Goal: Task Accomplishment & Management: Manage account settings

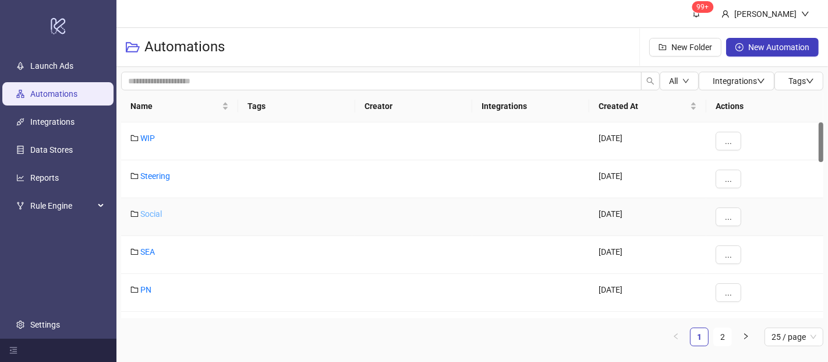
click at [153, 211] on link "Social" at bounding box center [151, 213] width 22 height 9
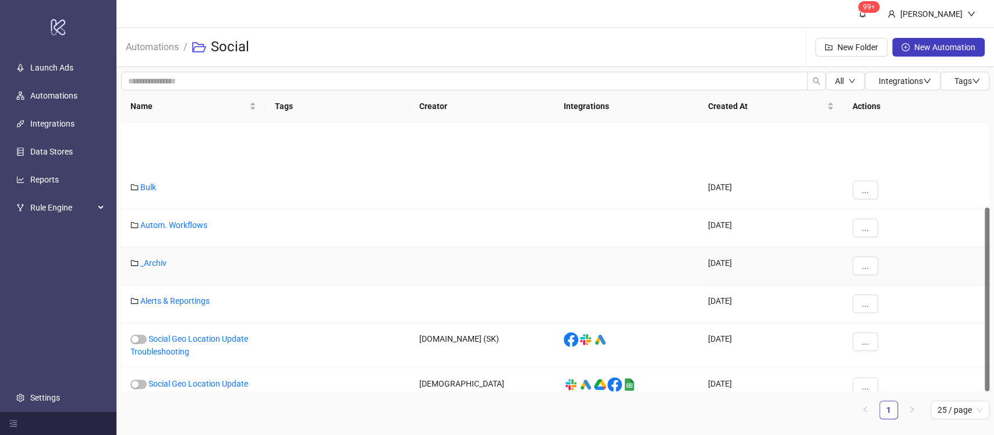
scroll to position [123, 0]
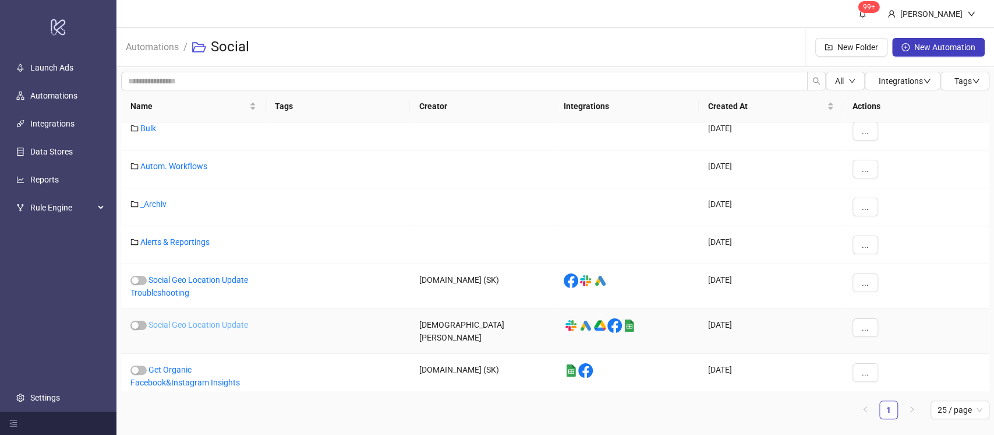
click at [234, 320] on link "Social Geo Location Update" at bounding box center [199, 324] width 100 height 9
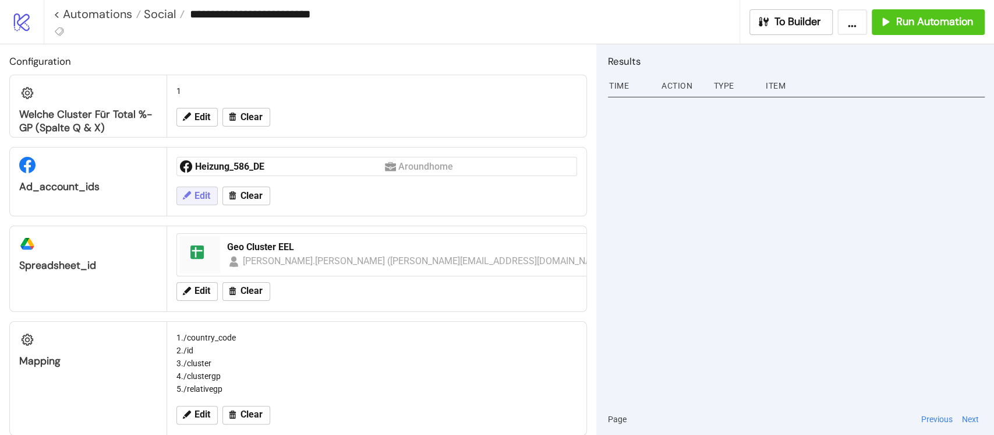
click at [190, 192] on icon at bounding box center [187, 195] width 8 height 8
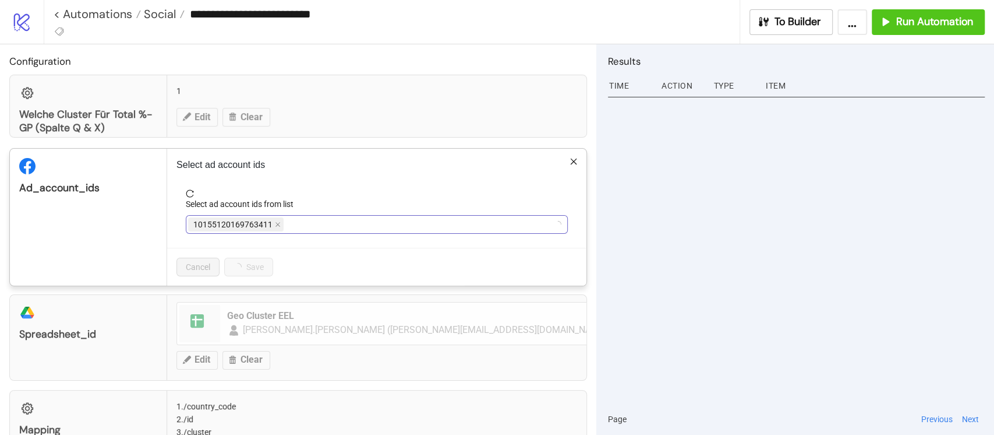
click at [322, 228] on div "10155120169763411" at bounding box center [370, 224] width 365 height 16
click at [259, 224] on icon "close" at bounding box center [259, 225] width 5 height 5
click at [277, 225] on div at bounding box center [370, 224] width 365 height 16
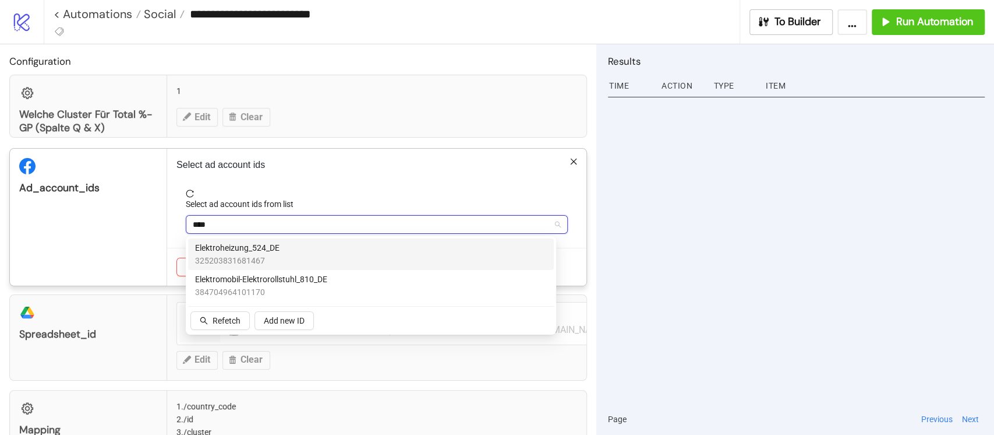
type input "*****"
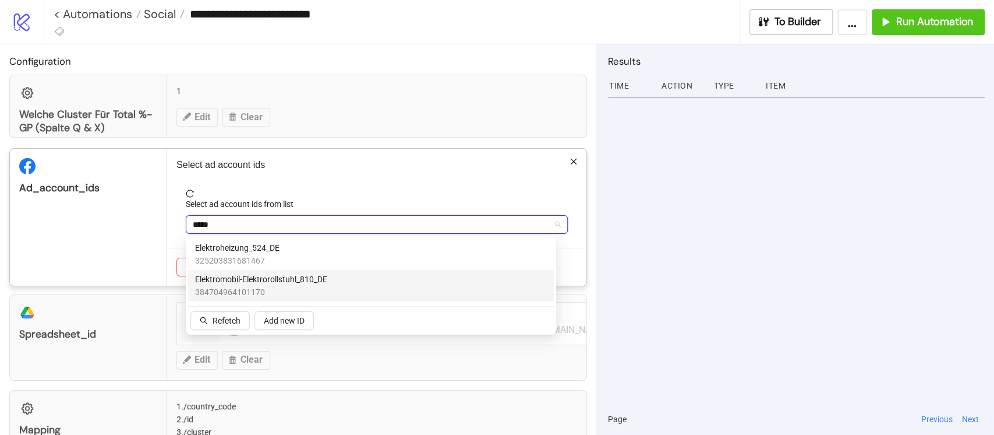
click at [330, 270] on div "Elektromobil-Elektrorollstuhl_810_DE 384704964101170" at bounding box center [371, 285] width 366 height 31
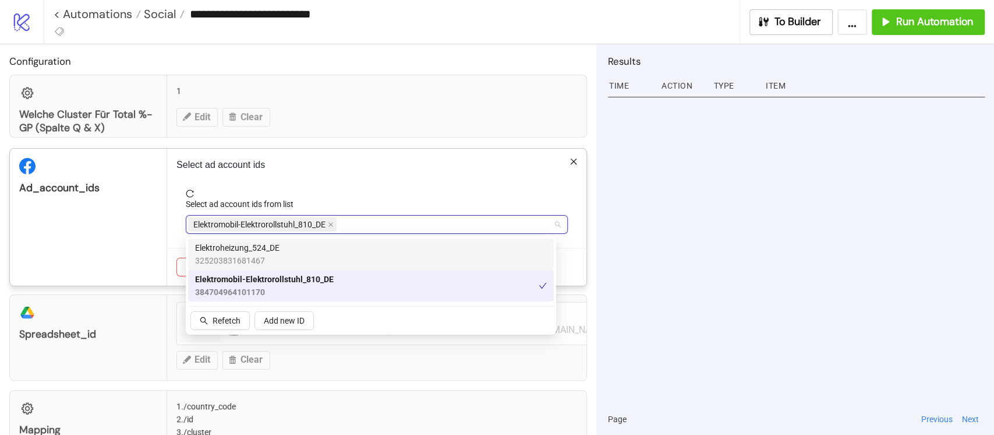
click at [370, 178] on div "Select ad account ids Select ad account ids from list Elektromobil-Elektrorolls…" at bounding box center [376, 217] width 419 height 137
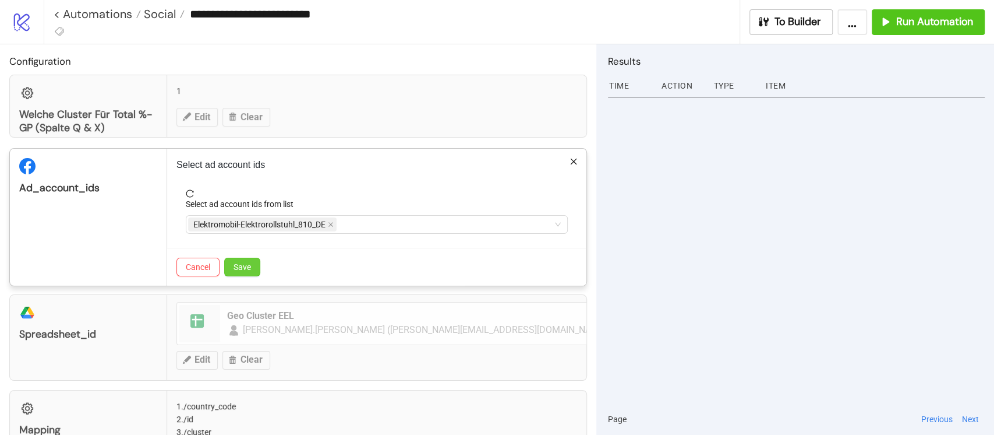
click at [248, 263] on span "Save" at bounding box center [242, 266] width 17 height 9
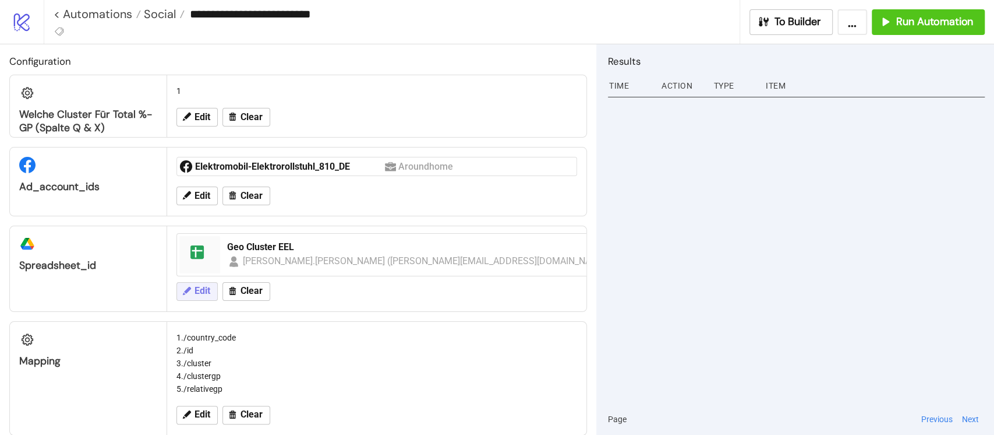
click at [209, 289] on span "Edit" at bounding box center [203, 290] width 16 height 10
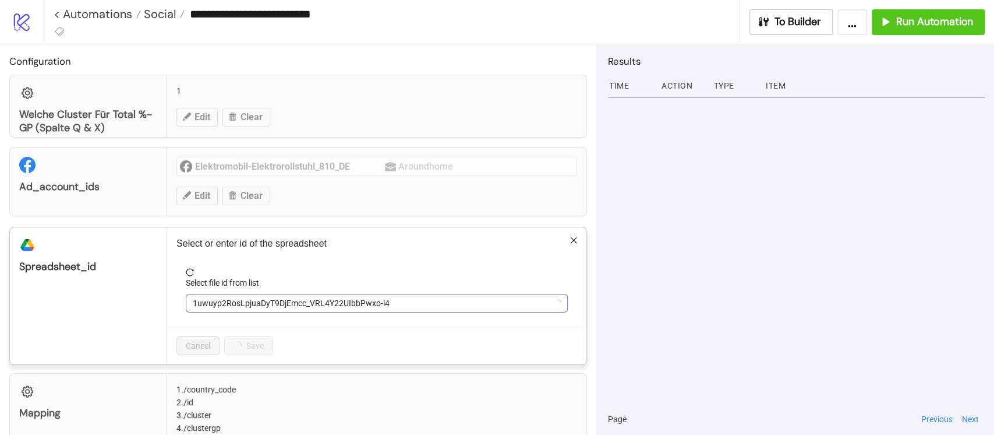
click at [267, 301] on span "1uwuyp2RosLpjuaDyT9DjEmcc_VRL4Y22UIbbPwxo-i4" at bounding box center [377, 302] width 368 height 17
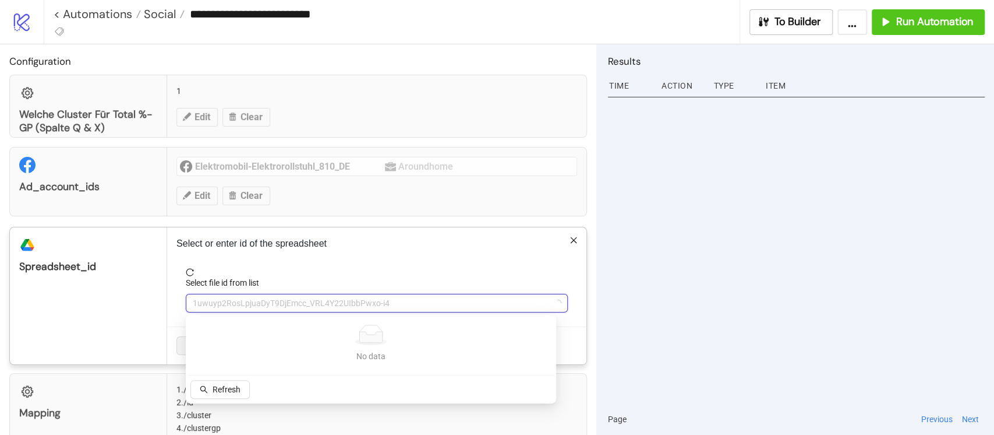
click at [323, 303] on span "1uwuyp2RosLpjuaDyT9DjEmcc_VRL4Y22UIbbPwxo-i4" at bounding box center [377, 302] width 368 height 17
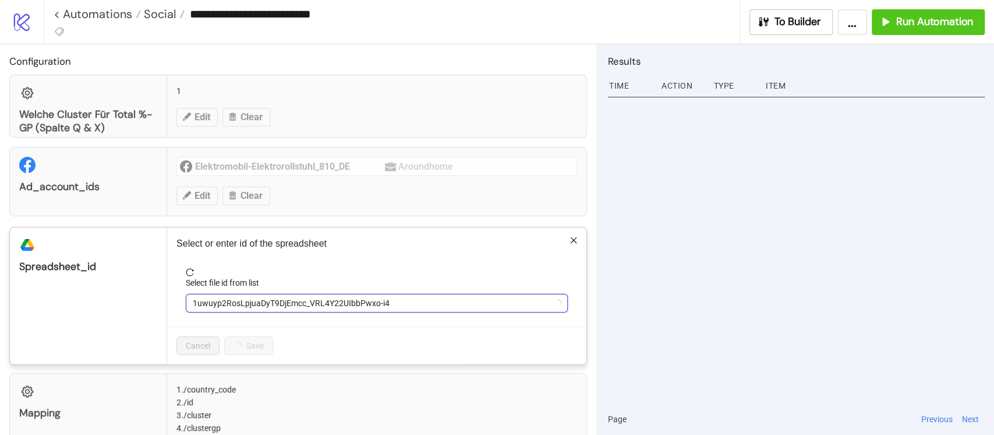
click at [322, 303] on span "1uwuyp2RosLpjuaDyT9DjEmcc_VRL4Y22UIbbPwxo-i4" at bounding box center [377, 302] width 368 height 17
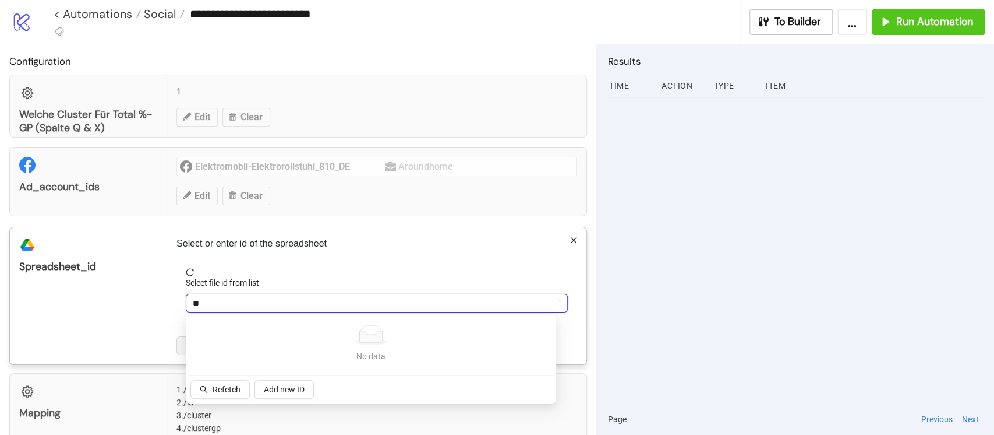
type input "***"
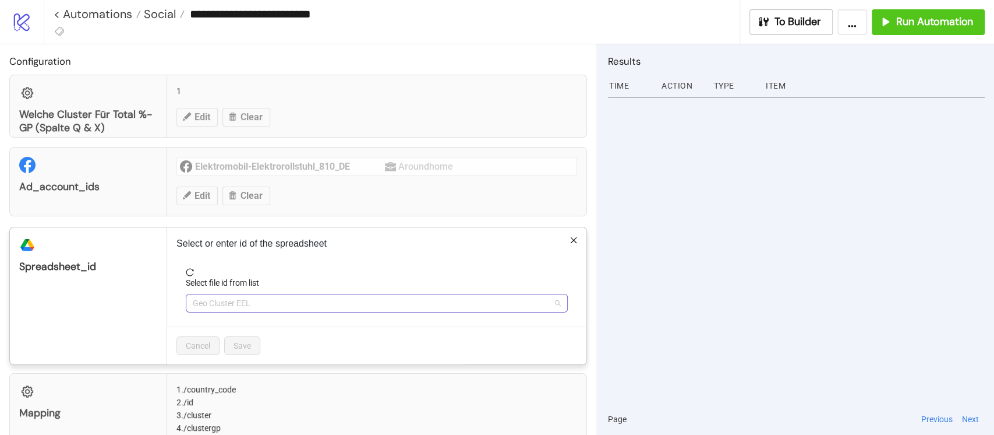
click at [256, 299] on span "Geo Cluster EEL" at bounding box center [377, 302] width 368 height 17
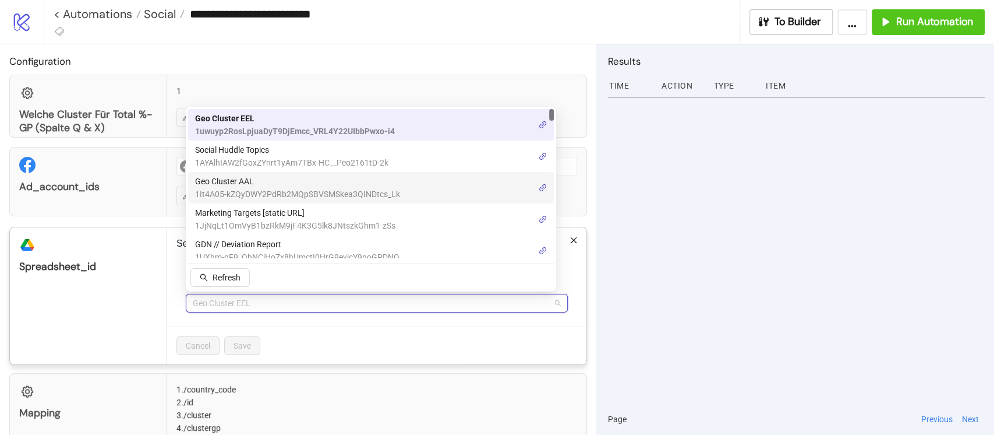
click at [286, 178] on span "Geo Cluster AAL" at bounding box center [297, 181] width 205 height 13
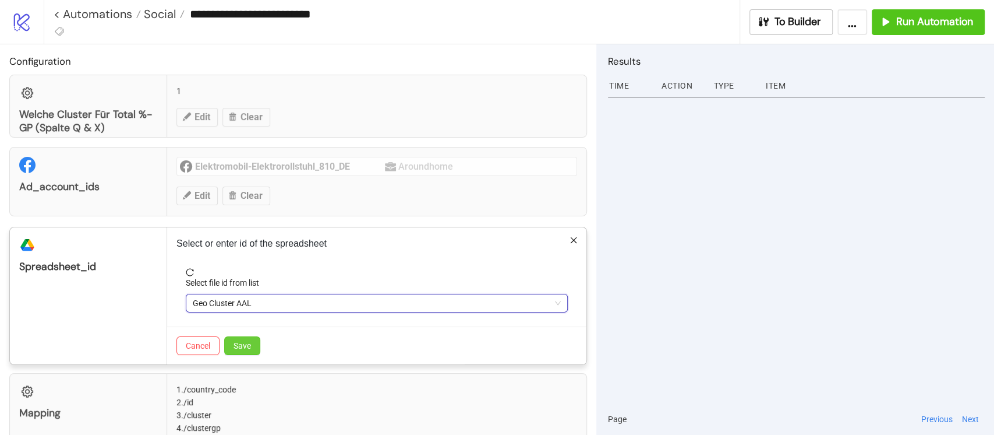
click at [242, 344] on span "Save" at bounding box center [242, 345] width 17 height 9
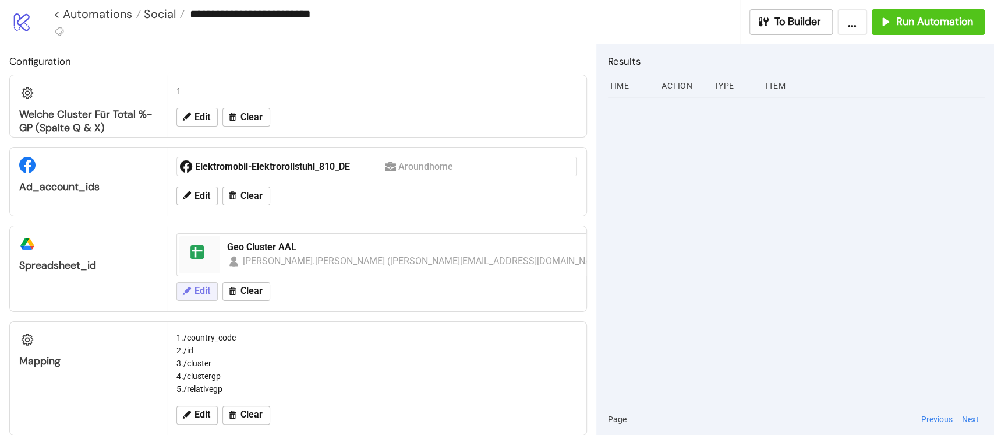
click at [200, 290] on span "Edit" at bounding box center [203, 290] width 16 height 10
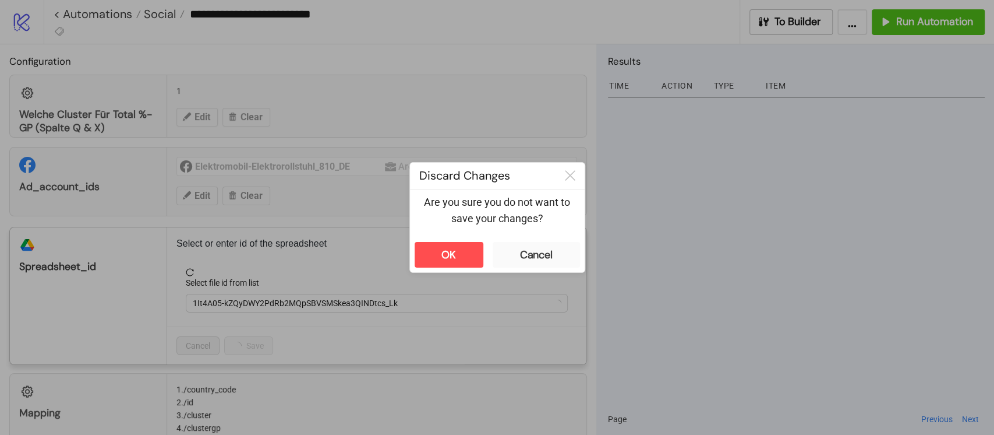
click at [199, 127] on div "**********" at bounding box center [497, 217] width 994 height 435
click at [472, 249] on button "OK" at bounding box center [449, 255] width 69 height 26
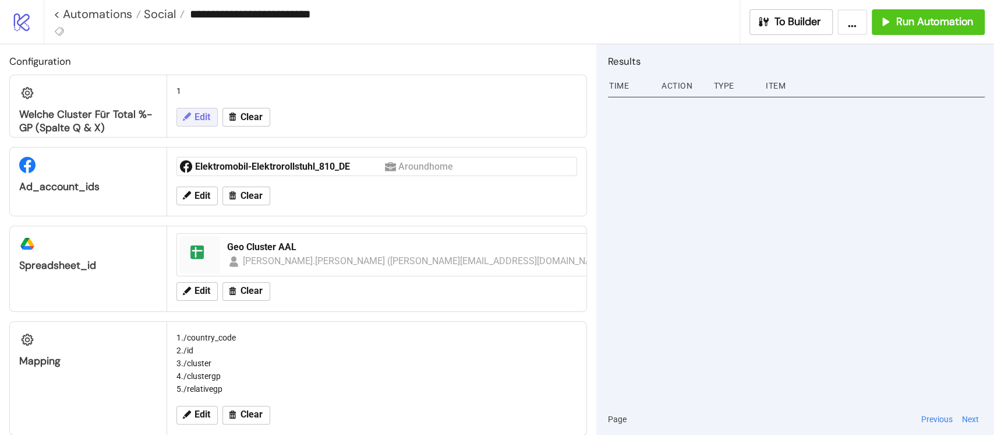
click at [210, 122] on button "Edit" at bounding box center [196, 117] width 41 height 19
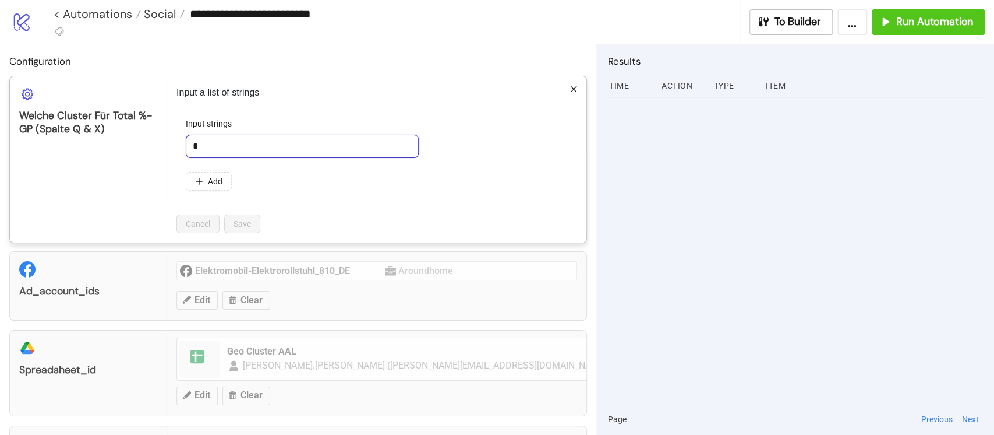
click at [220, 151] on input "*" at bounding box center [302, 146] width 233 height 23
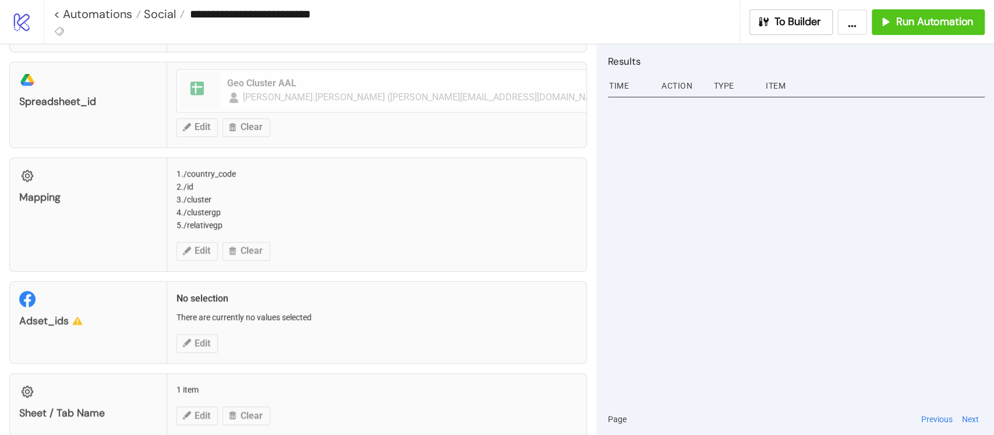
scroll to position [287, 0]
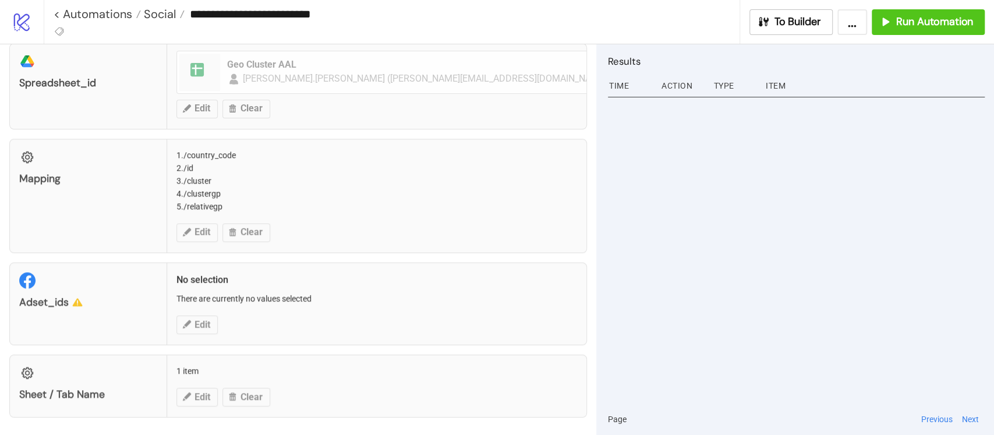
drag, startPoint x: 349, startPoint y: 24, endPoint x: 192, endPoint y: 17, distance: 157.4
click at [192, 17] on input "**********" at bounding box center [462, 13] width 555 height 17
